Goal: Task Accomplishment & Management: Use online tool/utility

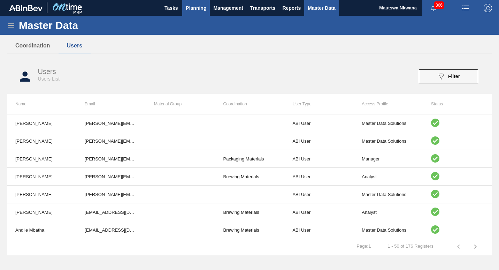
click at [198, 5] on span "Planning" at bounding box center [196, 8] width 21 height 8
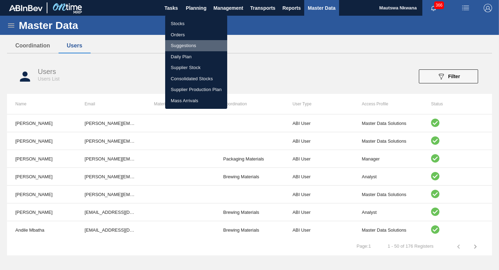
click at [185, 44] on li "Suggestions" at bounding box center [196, 45] width 62 height 11
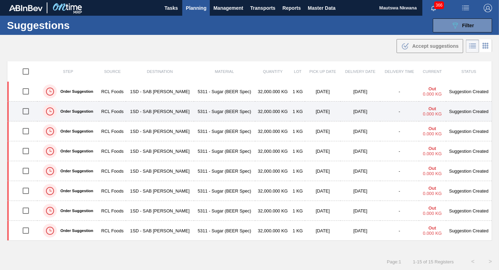
scroll to position [35, 0]
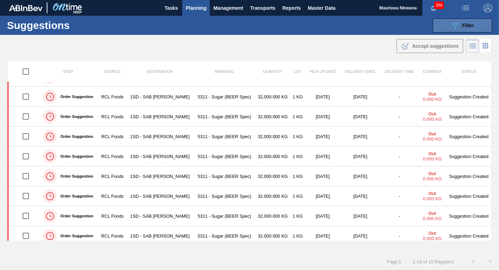
click at [467, 23] on span "Filter" at bounding box center [468, 26] width 12 height 6
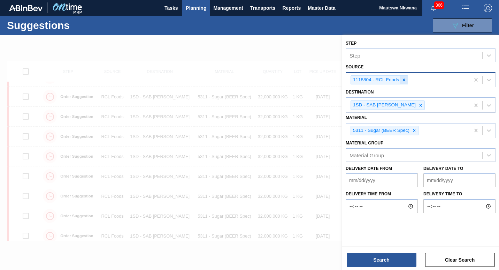
click at [402, 80] on icon at bounding box center [404, 79] width 5 height 5
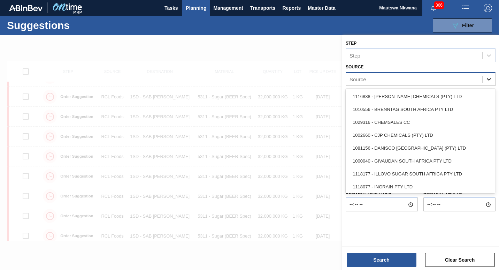
click at [487, 77] on icon at bounding box center [489, 79] width 7 height 7
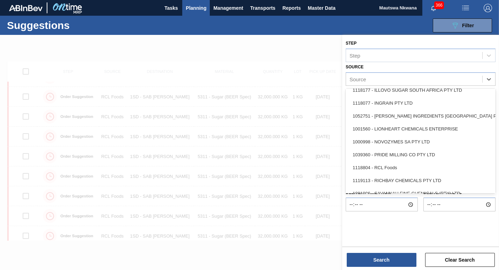
scroll to position [118, 0]
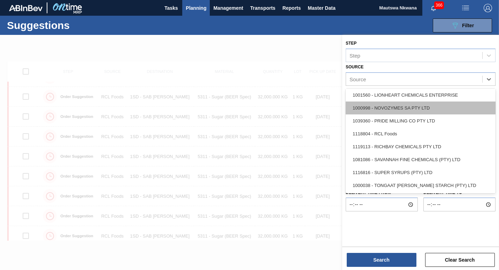
click at [392, 107] on div "1000998 - NOVOZYMES SA PTY LTD" at bounding box center [421, 107] width 150 height 13
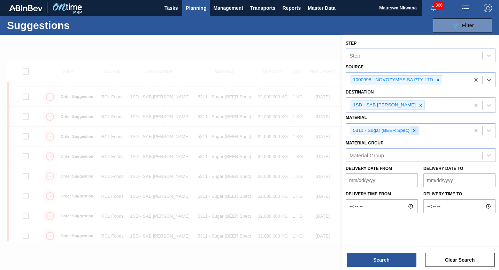
click at [415, 130] on icon at bounding box center [415, 130] width 2 height 2
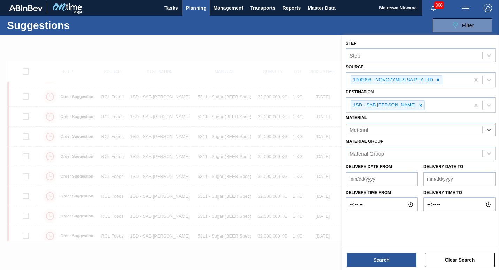
click at [420, 130] on div "Material" at bounding box center [414, 129] width 136 height 10
type input "279682"
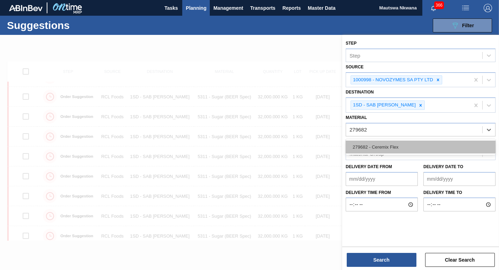
click at [376, 145] on div "279682 - Ceremix Flex" at bounding box center [421, 147] width 150 height 13
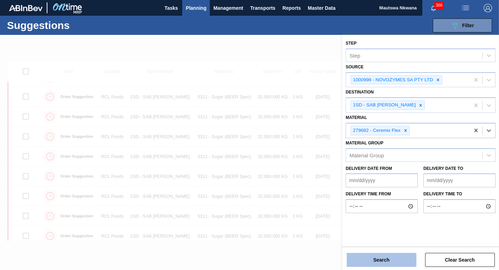
click at [392, 261] on button "Search" at bounding box center [382, 260] width 70 height 14
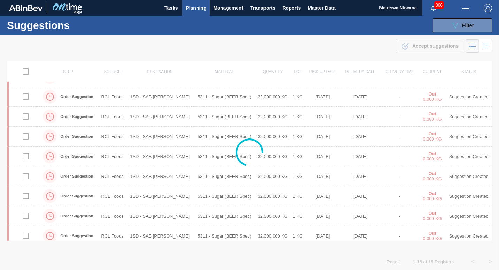
scroll to position [21, 0]
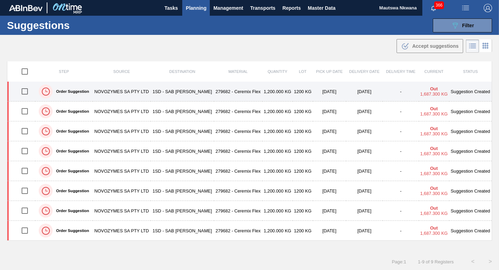
click at [26, 92] on input "checkbox" at bounding box center [24, 91] width 15 height 15
checkbox input "true"
click at [204, 90] on td "1SD - SAB [PERSON_NAME]" at bounding box center [182, 92] width 63 height 20
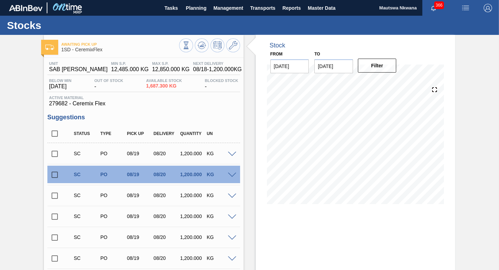
click at [53, 152] on input "checkbox" at bounding box center [54, 153] width 15 height 15
click at [231, 153] on span at bounding box center [232, 154] width 8 height 5
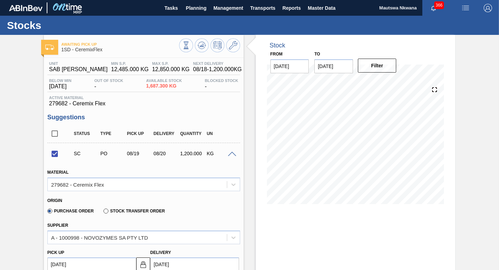
scroll to position [139, 0]
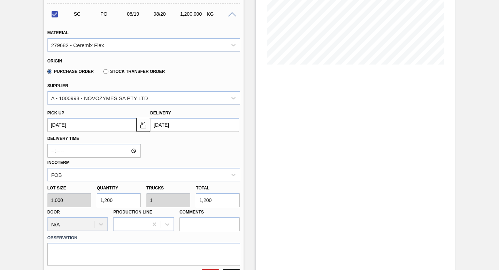
click at [103, 124] on up "[DATE]" at bounding box center [91, 125] width 89 height 14
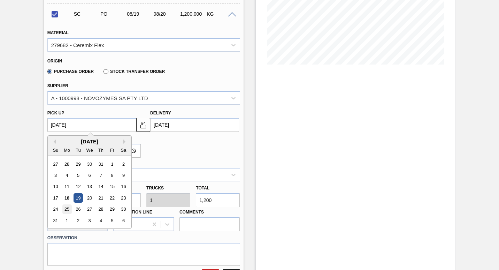
click at [66, 207] on div "25" at bounding box center [66, 209] width 9 height 9
checkbox input "false"
type up "[DATE]"
type input "[DATE]"
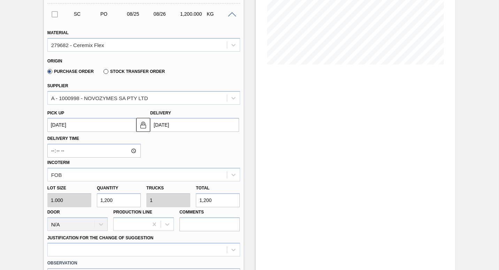
click at [93, 128] on up "[DATE]" at bounding box center [91, 125] width 89 height 14
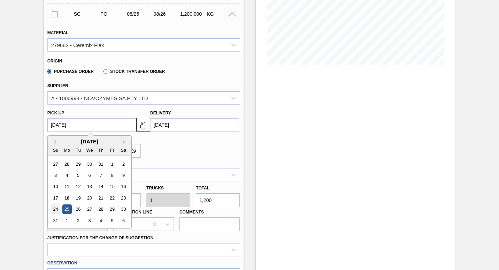
click at [56, 208] on div "24" at bounding box center [55, 209] width 9 height 9
type up "[DATE]"
type input "[DATE]"
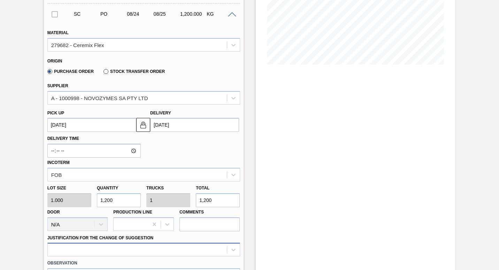
click at [220, 250] on div at bounding box center [143, 250] width 193 height 14
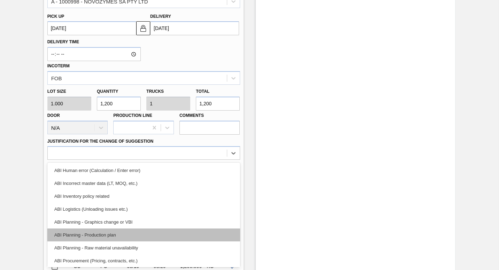
click at [87, 234] on div "ABI Planning - Production plan" at bounding box center [143, 234] width 193 height 13
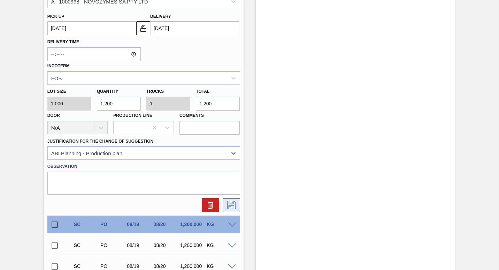
click at [230, 207] on icon at bounding box center [231, 205] width 11 height 8
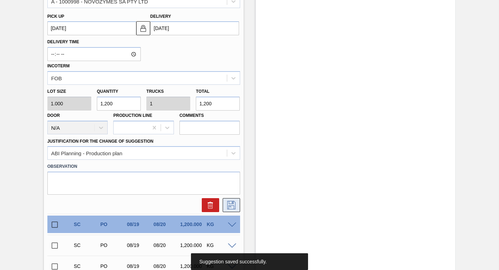
checkbox input "true"
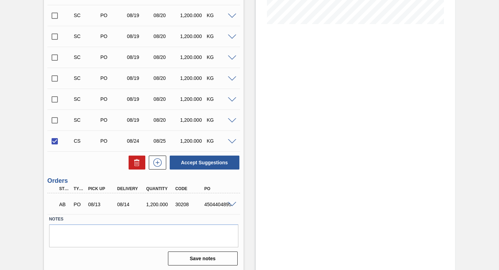
scroll to position [181, 0]
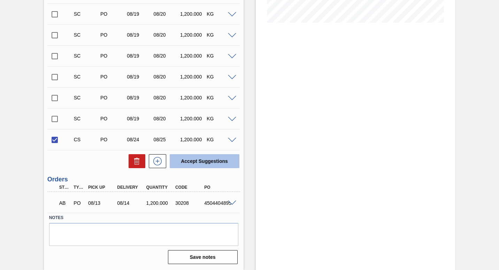
click at [209, 161] on button "Accept Suggestions" at bounding box center [205, 161] width 70 height 14
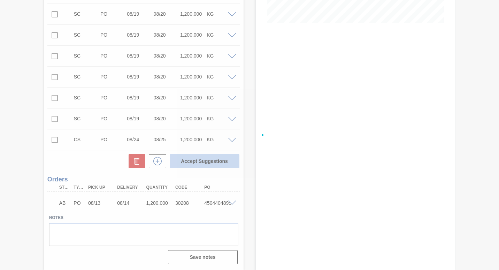
checkbox input "false"
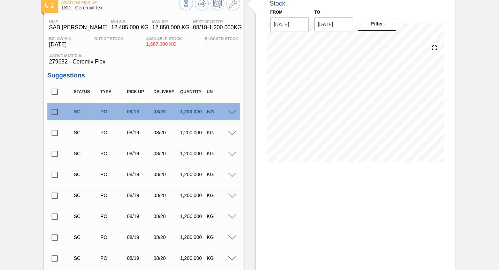
scroll to position [0, 0]
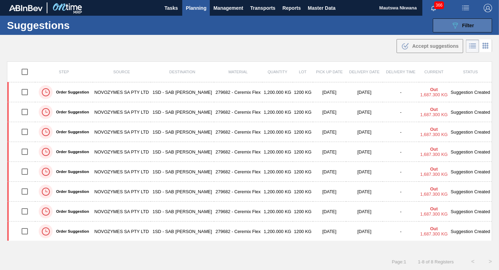
click at [462, 27] on span "Filter" at bounding box center [468, 26] width 12 height 6
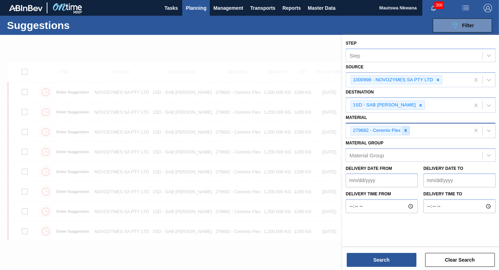
click at [405, 130] on icon at bounding box center [405, 130] width 5 height 5
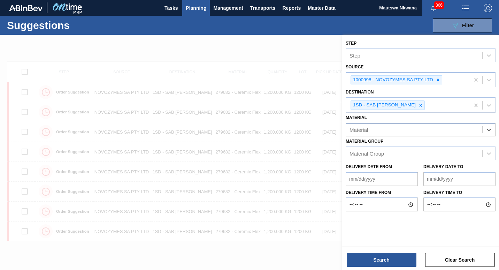
click at [402, 130] on div "Material" at bounding box center [414, 129] width 136 height 10
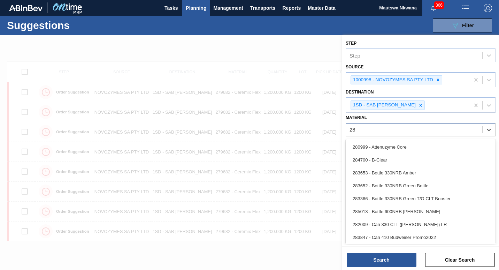
type input "280"
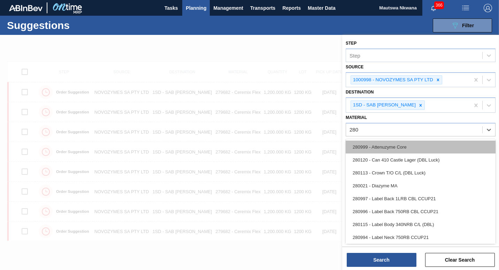
click at [396, 147] on div "280999 - Attenuzyme Core" at bounding box center [421, 147] width 150 height 13
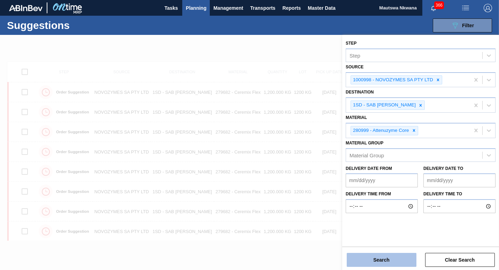
click at [378, 258] on button "Search" at bounding box center [382, 260] width 70 height 14
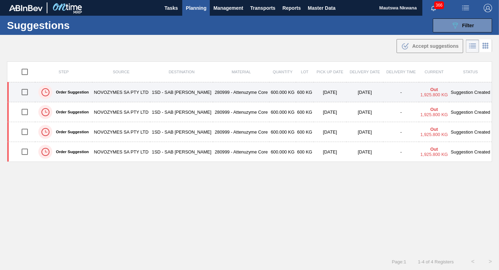
click at [25, 90] on input "checkbox" at bounding box center [24, 92] width 15 height 15
checkbox input "true"
click at [187, 92] on td "1SD - SAB [PERSON_NAME]" at bounding box center [181, 92] width 63 height 20
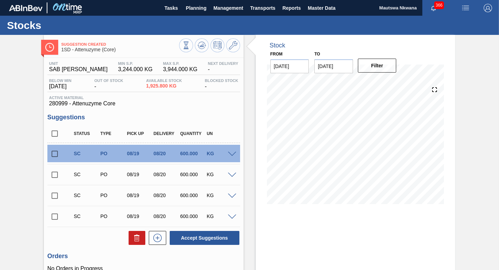
click at [52, 154] on input "checkbox" at bounding box center [54, 153] width 15 height 15
click at [232, 153] on span at bounding box center [232, 154] width 8 height 5
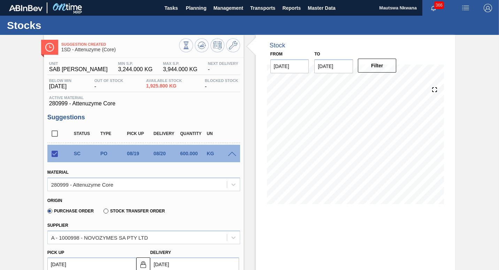
scroll to position [105, 0]
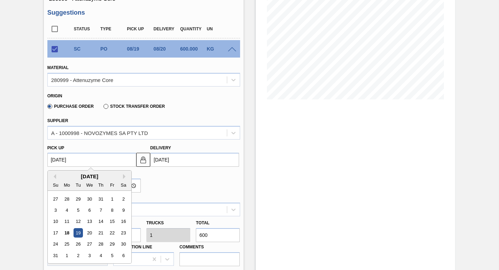
click at [97, 159] on up "[DATE]" at bounding box center [91, 160] width 89 height 14
click at [55, 243] on div "24" at bounding box center [55, 244] width 9 height 9
checkbox input "false"
type up "[DATE]"
type input "[DATE]"
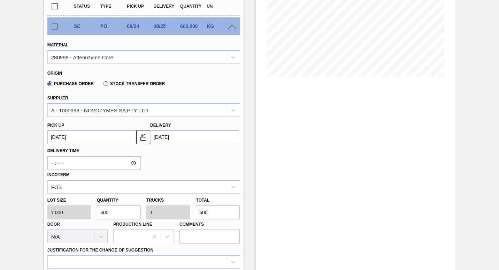
scroll to position [139, 0]
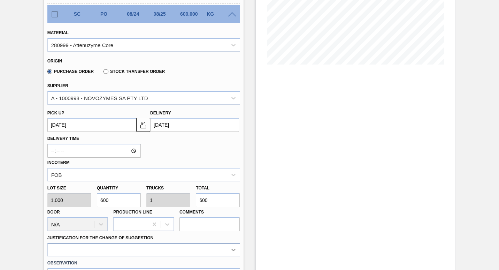
click at [233, 249] on div at bounding box center [143, 250] width 193 height 14
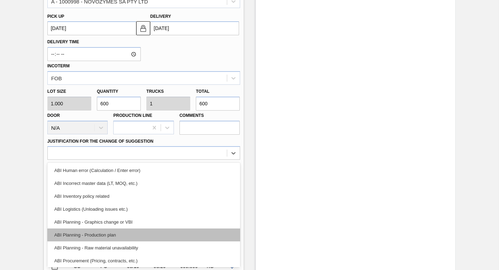
click at [96, 233] on div "ABI Planning - Production plan" at bounding box center [143, 234] width 193 height 13
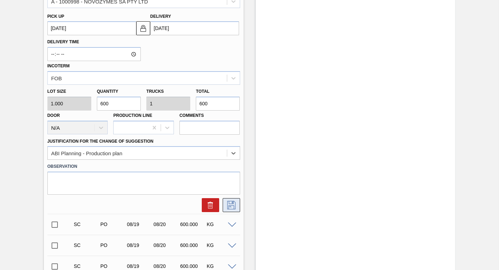
click at [231, 204] on icon at bounding box center [231, 205] width 11 height 8
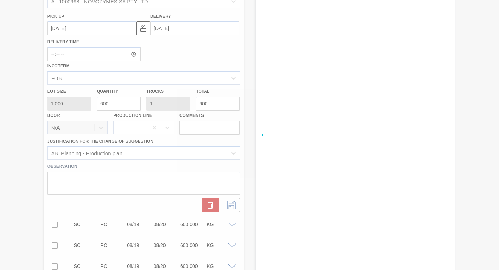
checkbox input "true"
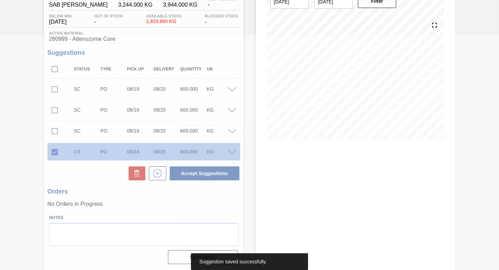
scroll to position [0, 0]
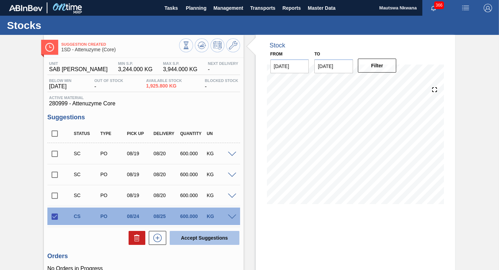
click at [201, 236] on button "Accept Suggestions" at bounding box center [205, 238] width 70 height 14
checkbox input "false"
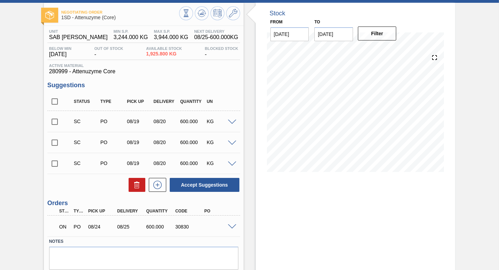
scroll to position [56, 0]
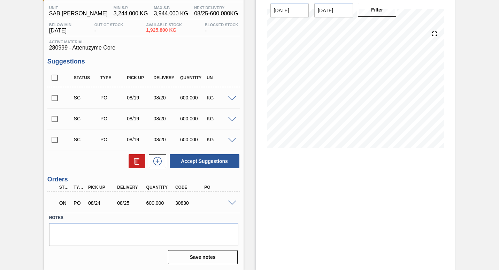
click at [235, 203] on span at bounding box center [232, 203] width 8 height 5
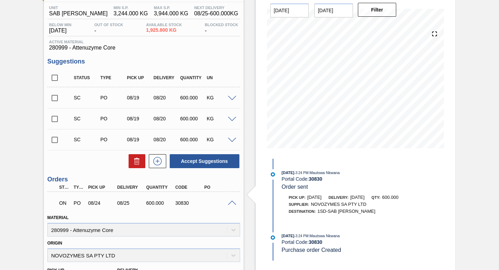
click at [230, 205] on span at bounding box center [232, 203] width 8 height 5
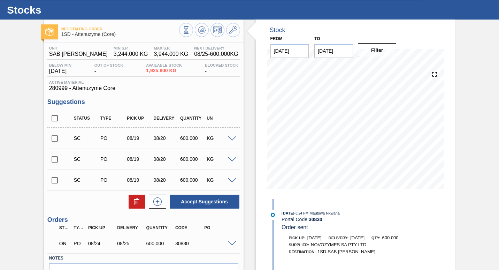
scroll to position [0, 0]
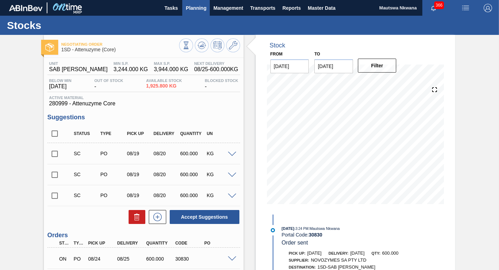
click at [198, 6] on span "Planning" at bounding box center [196, 8] width 21 height 8
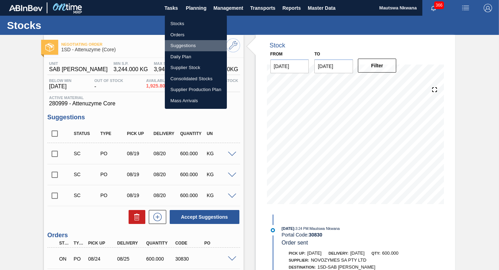
click at [181, 42] on li "Suggestions" at bounding box center [196, 45] width 62 height 11
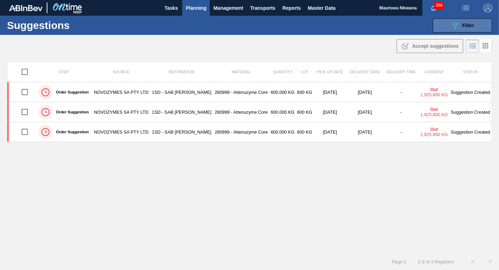
click at [470, 25] on span "Filter" at bounding box center [468, 26] width 12 height 6
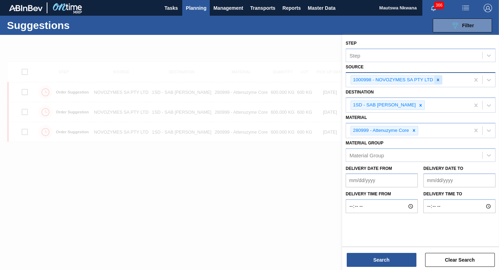
click at [439, 78] on icon at bounding box center [438, 79] width 5 height 5
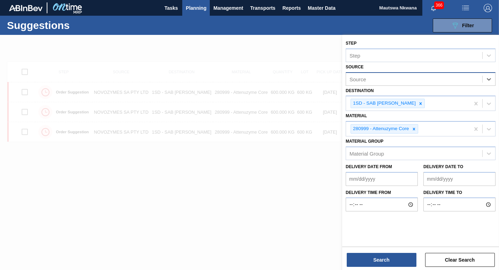
click at [418, 80] on div "Source" at bounding box center [414, 79] width 136 height 10
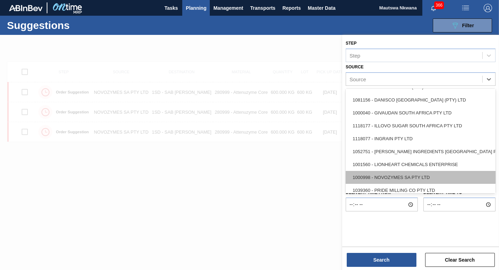
scroll to position [70, 0]
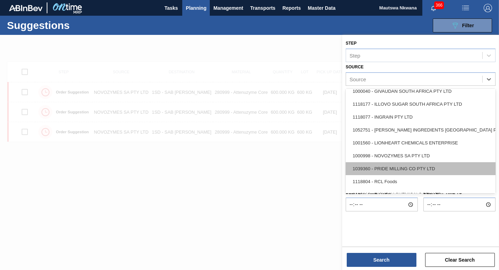
click at [387, 166] on div "1039360 - PRIDE MILLING CO PTY LTD" at bounding box center [421, 168] width 150 height 13
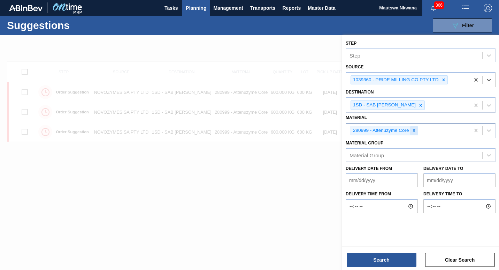
click at [414, 129] on icon at bounding box center [414, 130] width 5 height 5
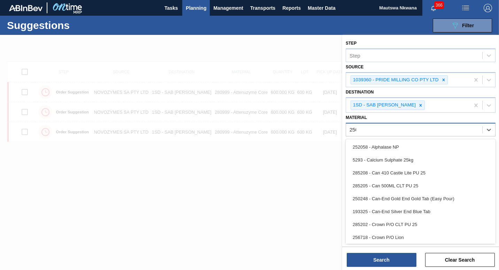
type input "2500"
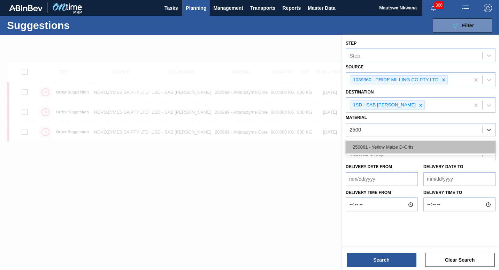
click at [378, 144] on div "250061 - Yellow Maize D-Grits" at bounding box center [421, 147] width 150 height 13
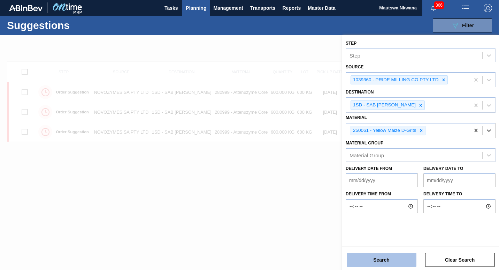
click at [388, 260] on button "Search" at bounding box center [382, 260] width 70 height 14
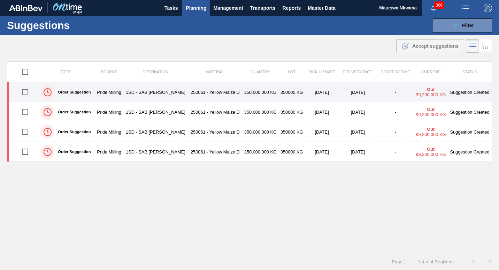
drag, startPoint x: 27, startPoint y: 91, endPoint x: 55, endPoint y: 89, distance: 28.3
click at [27, 91] on input "checkbox" at bounding box center [25, 92] width 15 height 15
checkbox input "true"
click at [176, 89] on td "1SD - SAB [PERSON_NAME]" at bounding box center [155, 92] width 65 height 20
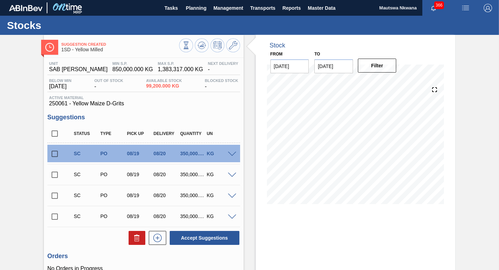
click at [52, 152] on input "checkbox" at bounding box center [54, 153] width 15 height 15
click at [232, 153] on span at bounding box center [232, 154] width 8 height 5
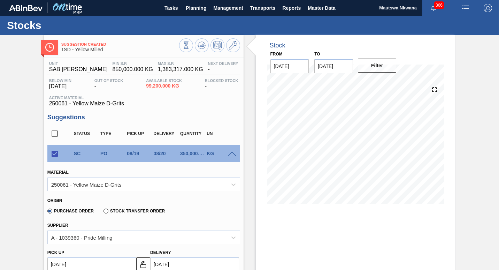
scroll to position [139, 0]
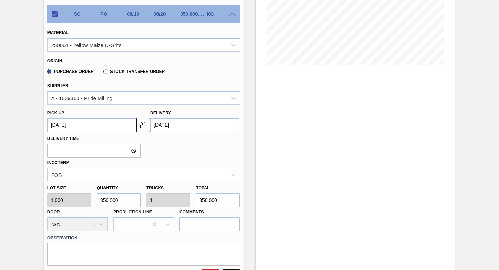
click at [120, 126] on up "[DATE]" at bounding box center [91, 125] width 89 height 14
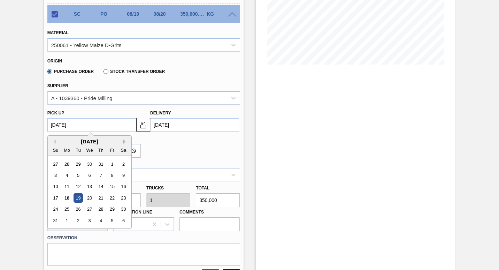
click at [123, 141] on button "Next Month" at bounding box center [125, 141] width 5 height 5
click at [78, 209] on div "30" at bounding box center [78, 209] width 9 height 9
checkbox input "false"
type up "[DATE]"
type input "[DATE]"
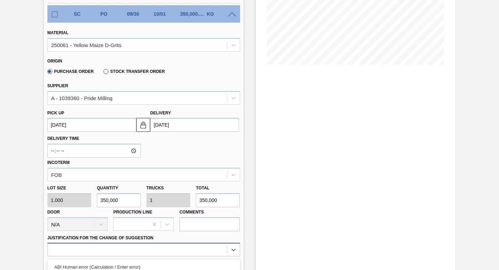
click at [150, 245] on div "option ABI Planning - Raw material unavailability focused, 7 of 18. 18 results …" at bounding box center [143, 250] width 193 height 14
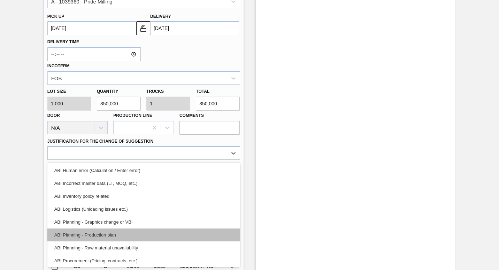
click at [90, 232] on div "ABI Planning - Production plan" at bounding box center [143, 234] width 193 height 13
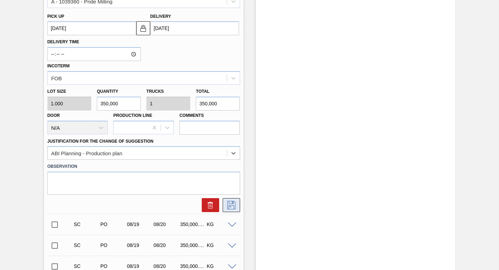
click at [229, 205] on icon at bounding box center [231, 205] width 11 height 8
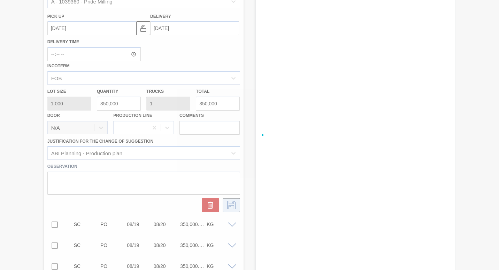
checkbox input "true"
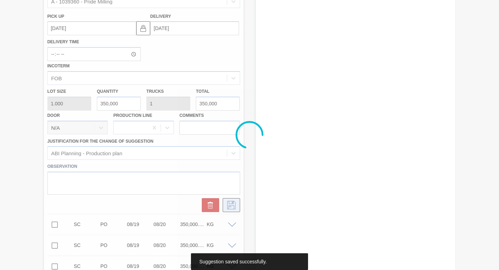
scroll to position [0, 0]
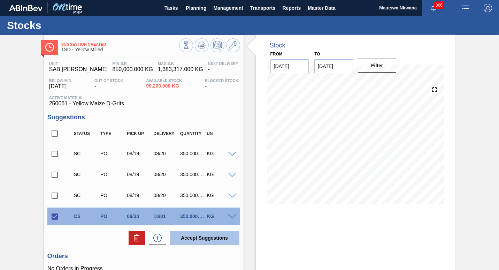
click at [204, 237] on button "Accept Suggestions" at bounding box center [205, 238] width 70 height 14
checkbox input "false"
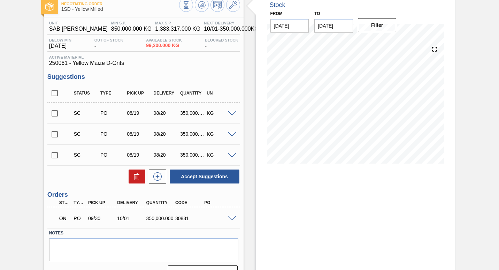
scroll to position [56, 0]
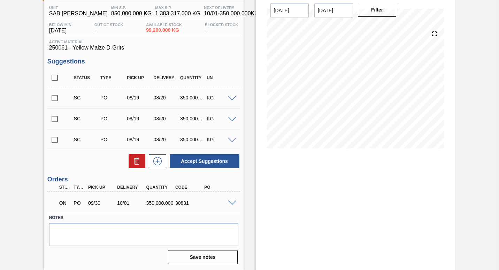
click at [232, 202] on span at bounding box center [232, 203] width 8 height 5
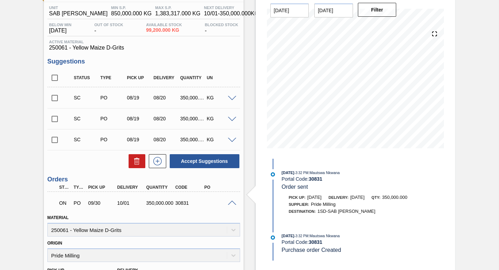
click at [232, 202] on span at bounding box center [232, 203] width 8 height 5
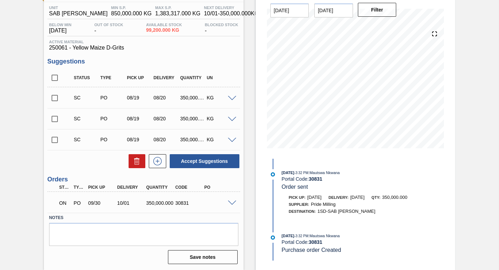
click at [54, 97] on input "checkbox" at bounding box center [54, 98] width 15 height 15
click at [229, 97] on span at bounding box center [232, 98] width 8 height 5
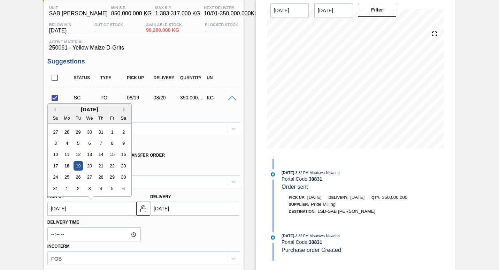
click at [122, 210] on up "[DATE]" at bounding box center [91, 209] width 89 height 14
click at [123, 107] on button "Next Month" at bounding box center [125, 109] width 5 height 5
click at [78, 176] on div "30" at bounding box center [78, 177] width 9 height 9
checkbox input "false"
type up "[DATE]"
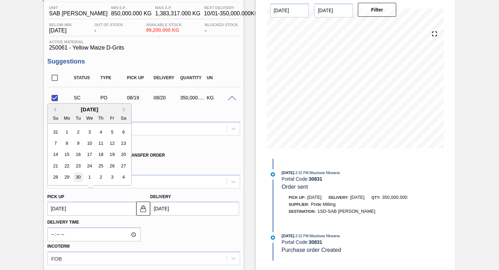
type input "[DATE]"
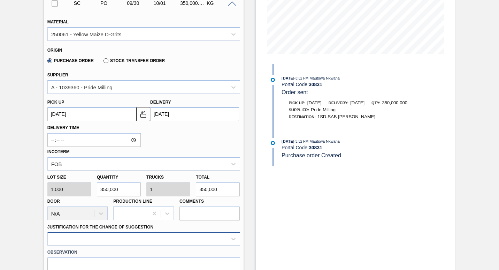
scroll to position [160, 0]
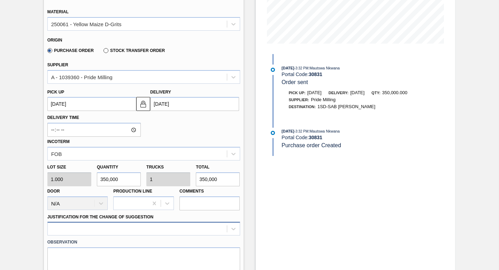
click at [195, 229] on div at bounding box center [143, 229] width 193 height 14
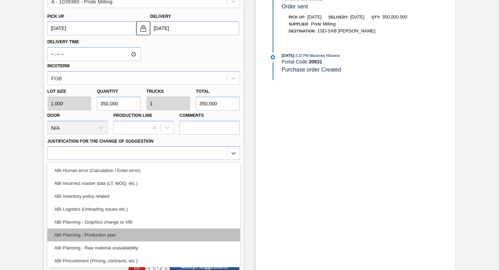
click at [89, 236] on div "ABI Planning - Production plan" at bounding box center [143, 234] width 193 height 13
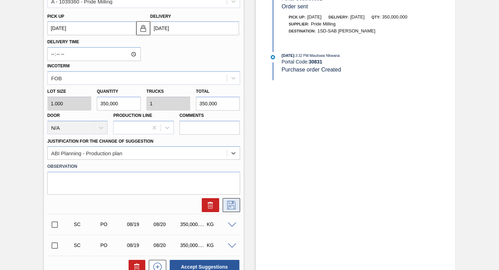
click at [228, 205] on icon at bounding box center [231, 205] width 11 height 8
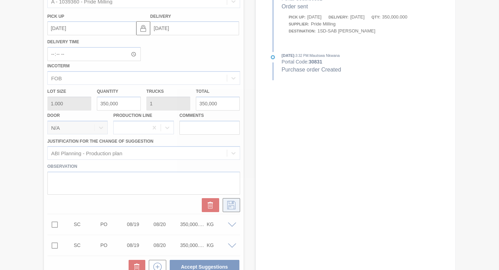
checkbox input "true"
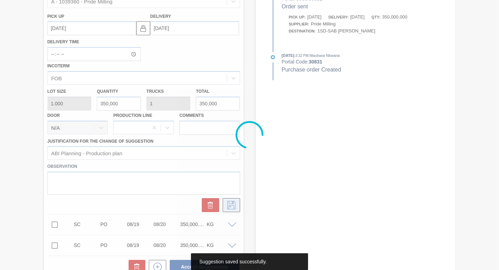
scroll to position [0, 0]
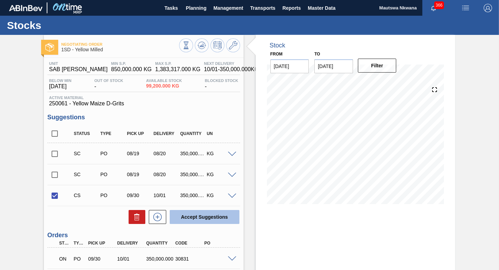
click at [200, 214] on button "Accept Suggestions" at bounding box center [205, 217] width 70 height 14
checkbox input "false"
